Goal: Information Seeking & Learning: Find specific page/section

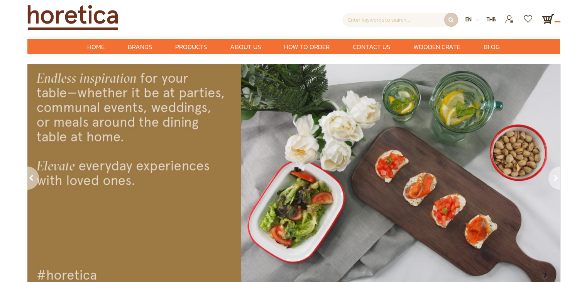
click at [469, 19] on span "en" at bounding box center [468, 19] width 6 height 7
click at [178, 134] on img at bounding box center [293, 177] width 533 height 227
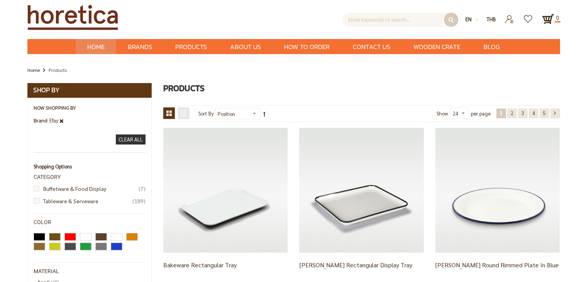
click at [97, 48] on span "Home" at bounding box center [95, 47] width 17 height 10
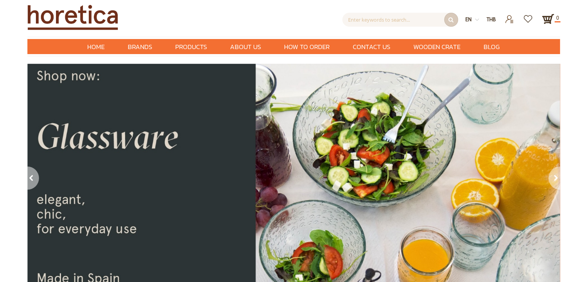
click at [477, 20] on img at bounding box center [477, 20] width 4 height 4
click at [470, 19] on span "en" at bounding box center [468, 19] width 6 height 7
click at [468, 19] on span "en" at bounding box center [468, 19] width 6 height 7
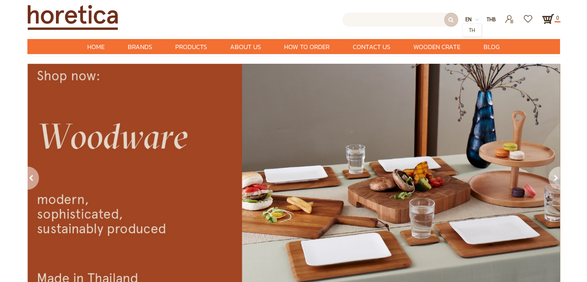
click at [372, 21] on input "text" at bounding box center [400, 20] width 116 height 14
type input "Enter keywords to search..."
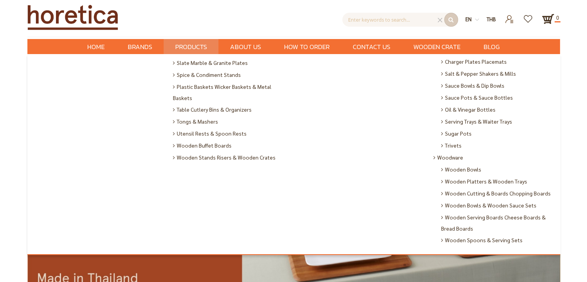
scroll to position [330, 0]
